Goal: Navigation & Orientation: Find specific page/section

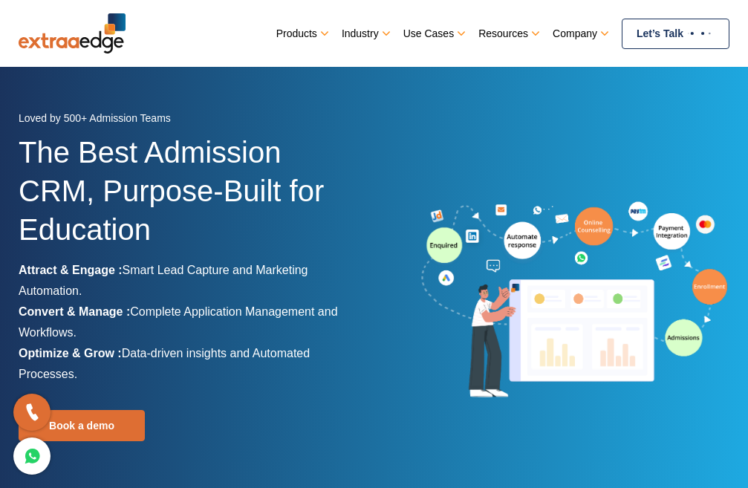
click at [322, 27] on link "Products" at bounding box center [301, 33] width 50 height 21
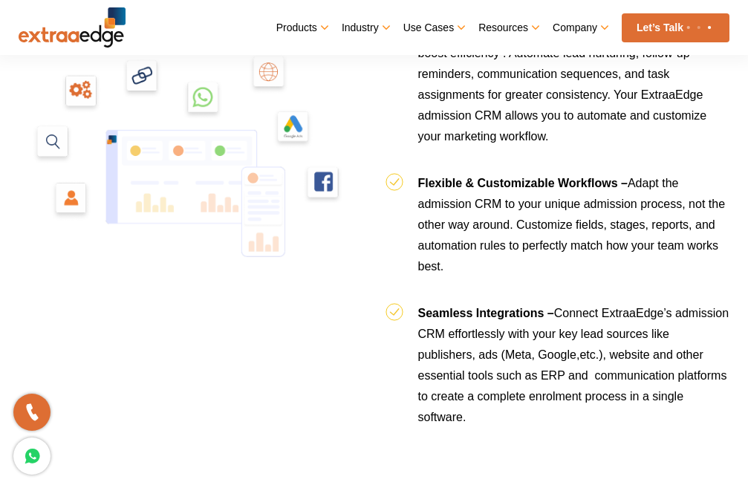
scroll to position [1485, 0]
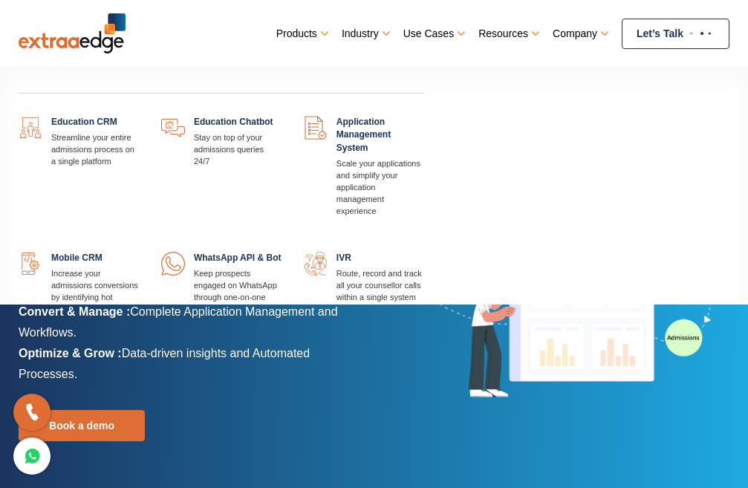
click at [139, 116] on link at bounding box center [139, 116] width 0 height 0
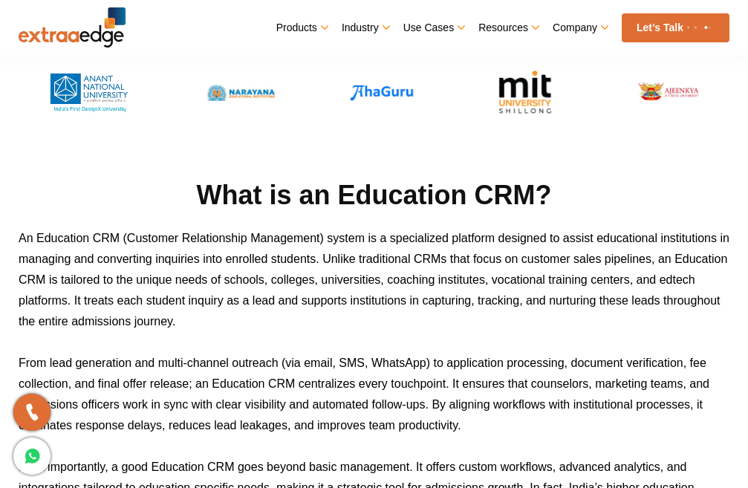
scroll to position [445, 0]
